Goal: Task Accomplishment & Management: Complete application form

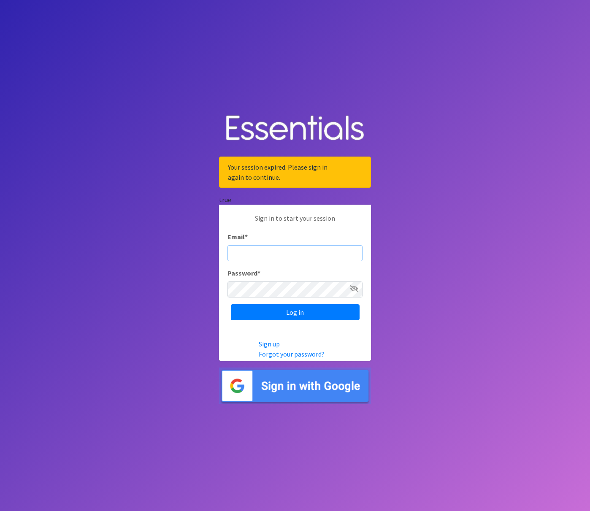
type input "[EMAIL_ADDRESS][DOMAIN_NAME]"
click at [297, 314] on input "Log in" at bounding box center [295, 312] width 129 height 16
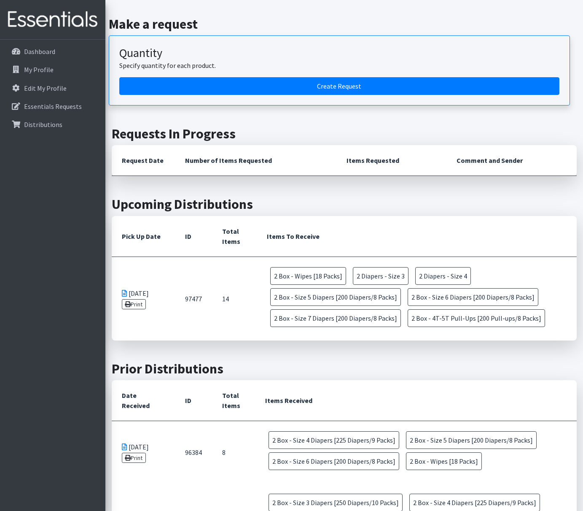
scroll to position [51, 0]
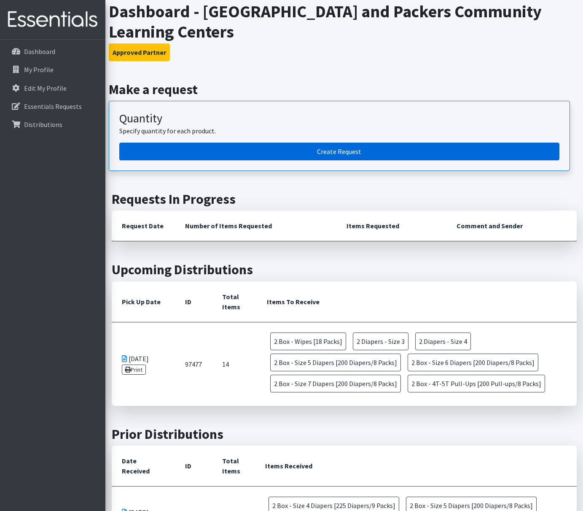
click at [313, 154] on link "Create Request" at bounding box center [339, 152] width 440 height 18
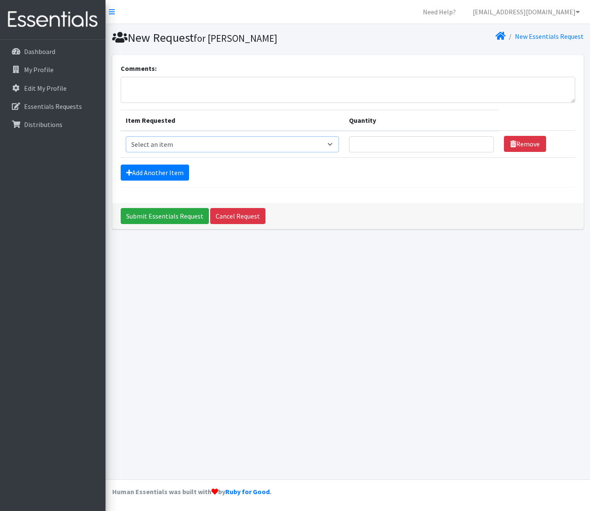
select select "9795"
click at [485, 143] on input "1" at bounding box center [421, 144] width 144 height 16
click at [485, 143] on input "2" at bounding box center [421, 144] width 144 height 16
click at [484, 142] on input "3" at bounding box center [421, 144] width 144 height 16
type input "2"
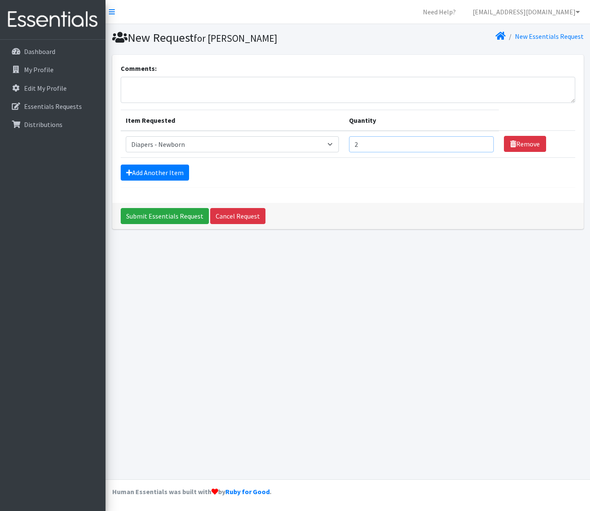
click at [483, 146] on input "2" at bounding box center [421, 144] width 144 height 16
click at [170, 175] on link "Add Another Item" at bounding box center [155, 172] width 68 height 16
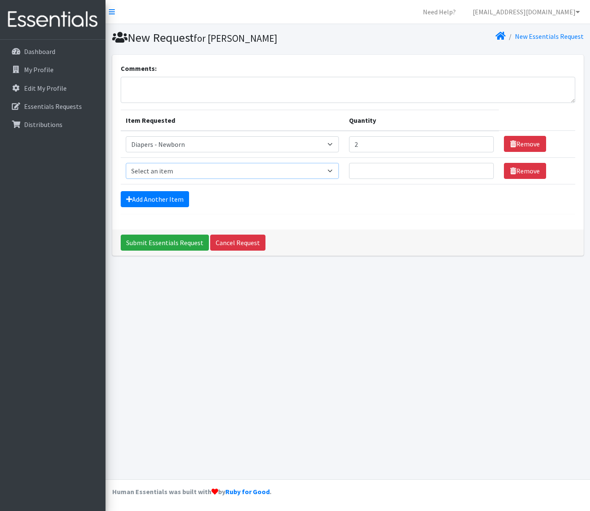
select select "14390"
click at [483, 170] on input "1" at bounding box center [421, 171] width 144 height 16
click at [483, 170] on input "2" at bounding box center [421, 171] width 144 height 16
type input "3"
click at [483, 170] on input "3" at bounding box center [421, 171] width 144 height 16
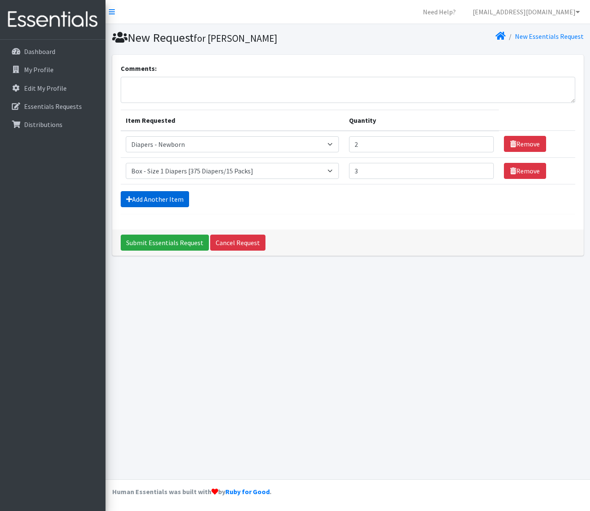
click at [175, 199] on link "Add Another Item" at bounding box center [155, 199] width 68 height 16
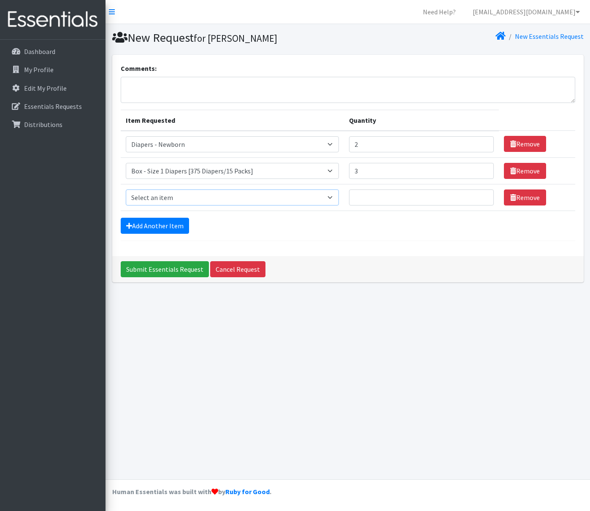
select select "9797"
click at [46, 48] on p "Dashboard" at bounding box center [39, 51] width 31 height 8
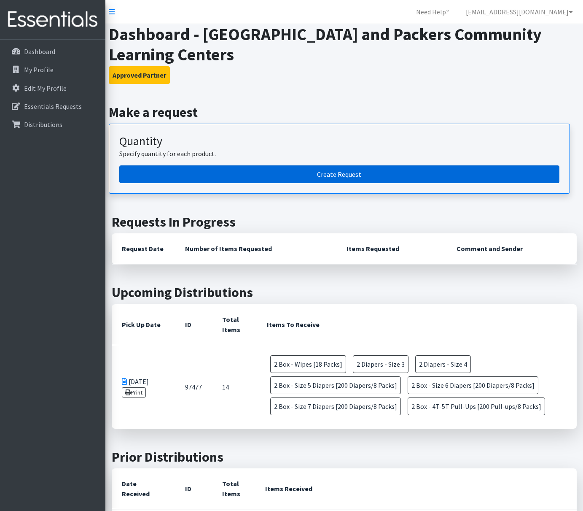
click at [294, 175] on link "Create Request" at bounding box center [339, 174] width 440 height 18
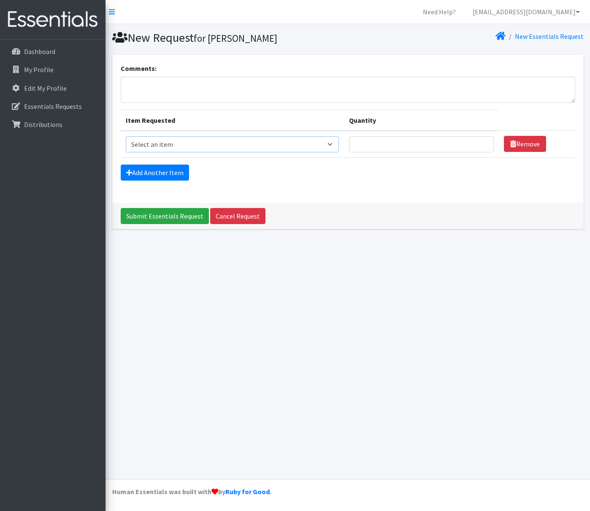
select select "9795"
click at [485, 143] on input "1" at bounding box center [421, 144] width 144 height 16
click at [485, 143] on input "2" at bounding box center [421, 144] width 144 height 16
type input "3"
click at [485, 143] on input "3" at bounding box center [421, 144] width 144 height 16
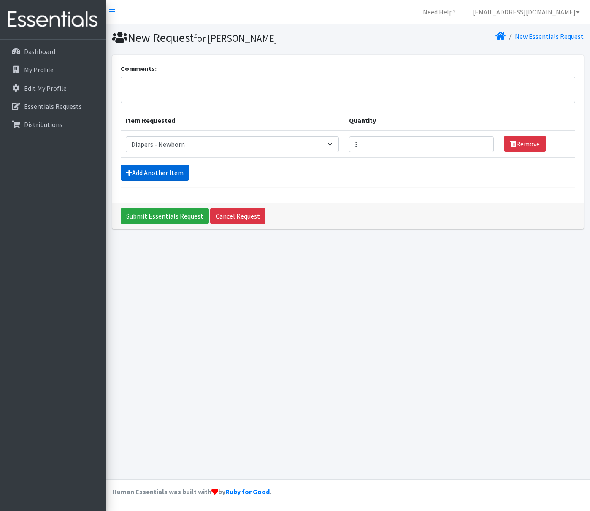
click at [145, 174] on link "Add Another Item" at bounding box center [155, 172] width 68 height 16
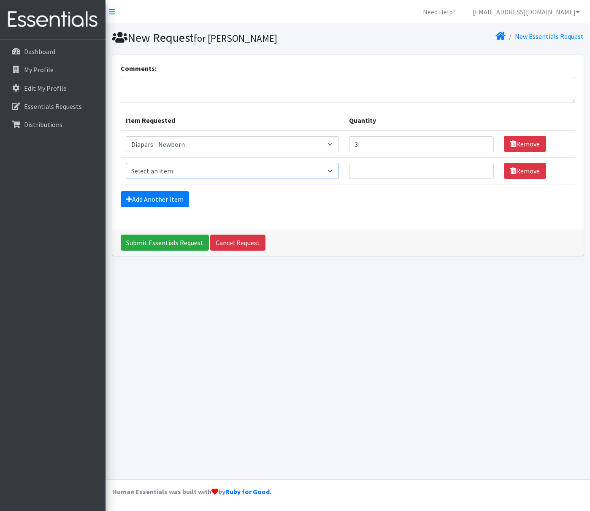
select select "9798"
click at [483, 169] on input "1" at bounding box center [421, 171] width 144 height 16
click at [483, 169] on input "2" at bounding box center [421, 171] width 144 height 16
type input "3"
click at [483, 169] on input "3" at bounding box center [421, 171] width 144 height 16
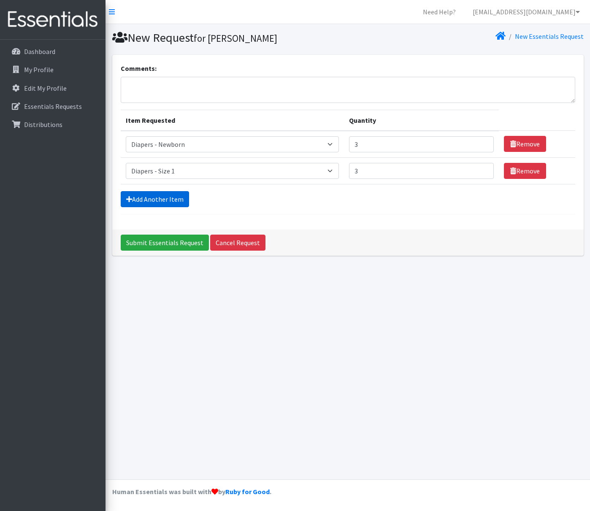
click at [163, 196] on link "Add Another Item" at bounding box center [155, 199] width 68 height 16
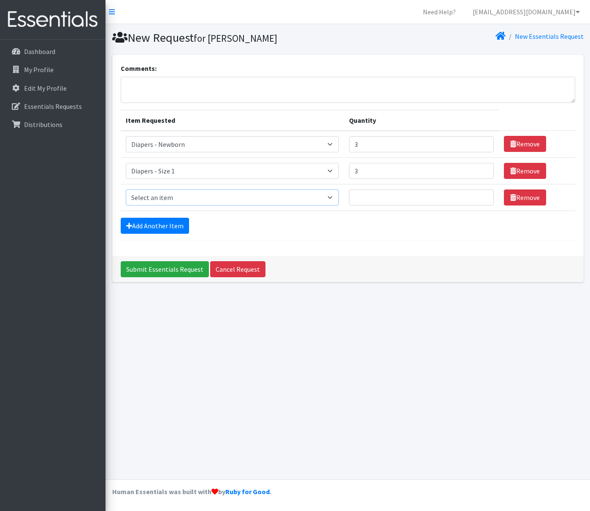
select select "9797"
click at [485, 197] on input "1" at bounding box center [421, 197] width 144 height 16
click at [485, 197] on input "2" at bounding box center [421, 197] width 144 height 16
type input "3"
click at [485, 197] on input "3" at bounding box center [421, 197] width 144 height 16
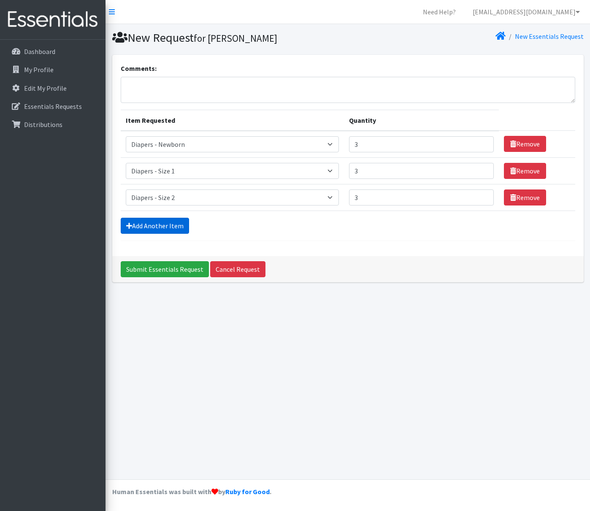
click at [151, 227] on link "Add Another Item" at bounding box center [155, 226] width 68 height 16
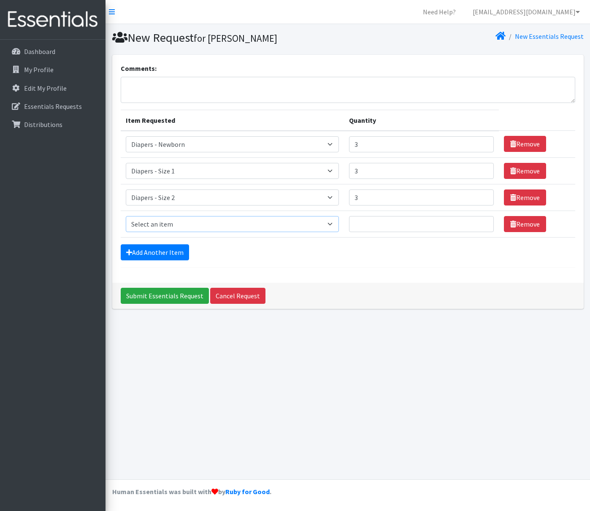
select select "9774"
click at [483, 224] on input "1" at bounding box center [421, 224] width 144 height 16
click at [483, 223] on input "2" at bounding box center [421, 224] width 144 height 16
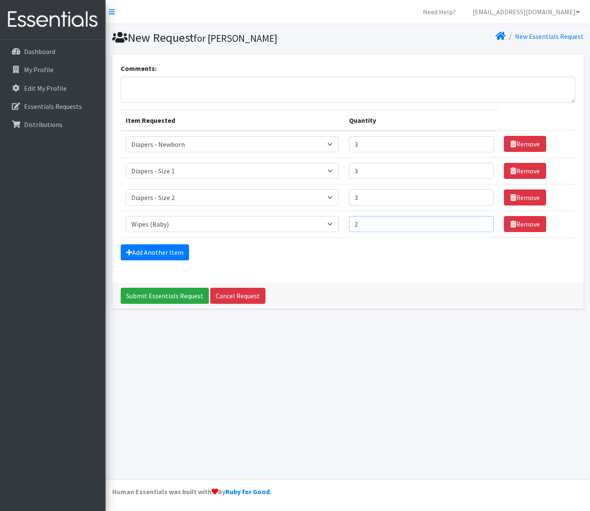
type input "3"
click at [484, 220] on input "3" at bounding box center [421, 224] width 144 height 16
click at [304, 255] on div "Add Another Item" at bounding box center [348, 252] width 454 height 16
click at [135, 298] on input "Submit Essentials Request" at bounding box center [165, 296] width 88 height 16
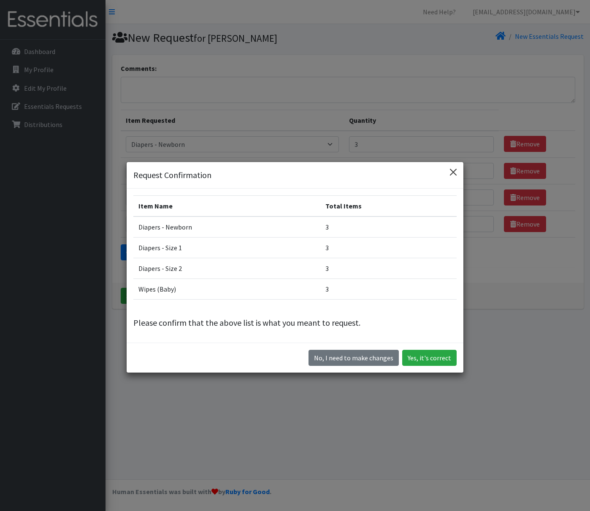
click at [453, 173] on button "Close" at bounding box center [452, 171] width 13 height 13
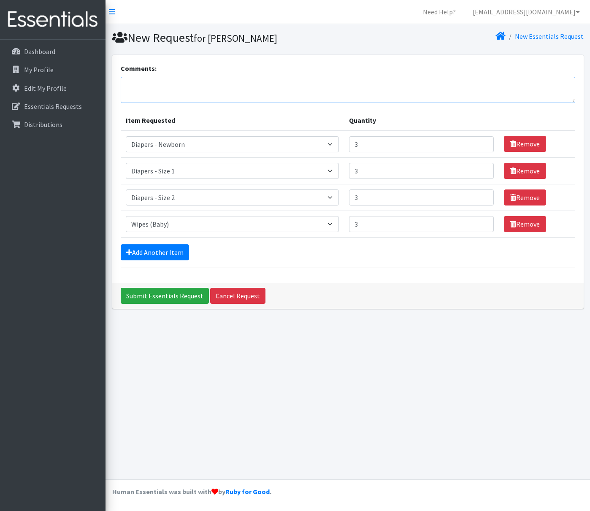
click at [254, 87] on textarea "Comments:" at bounding box center [348, 90] width 454 height 26
type textarea "Sizes I Missed On Last Order"
click at [186, 296] on input "Submit Essentials Request" at bounding box center [165, 296] width 88 height 16
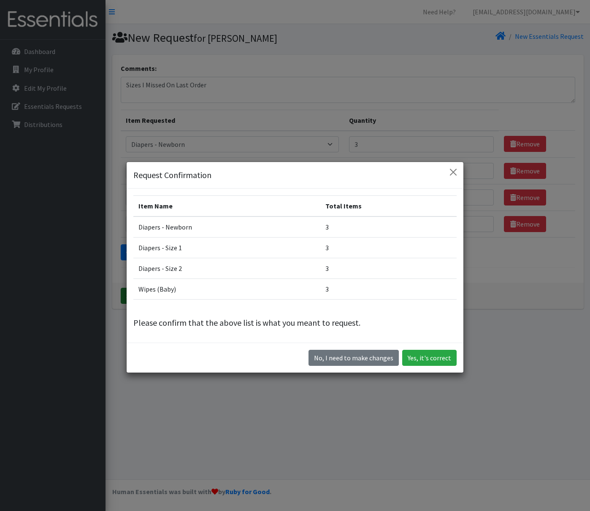
click at [186, 296] on td "Wipes (Baby)" at bounding box center [226, 289] width 187 height 21
click at [432, 361] on button "Yes, it's correct" at bounding box center [429, 358] width 54 height 16
